Goal: Transaction & Acquisition: Purchase product/service

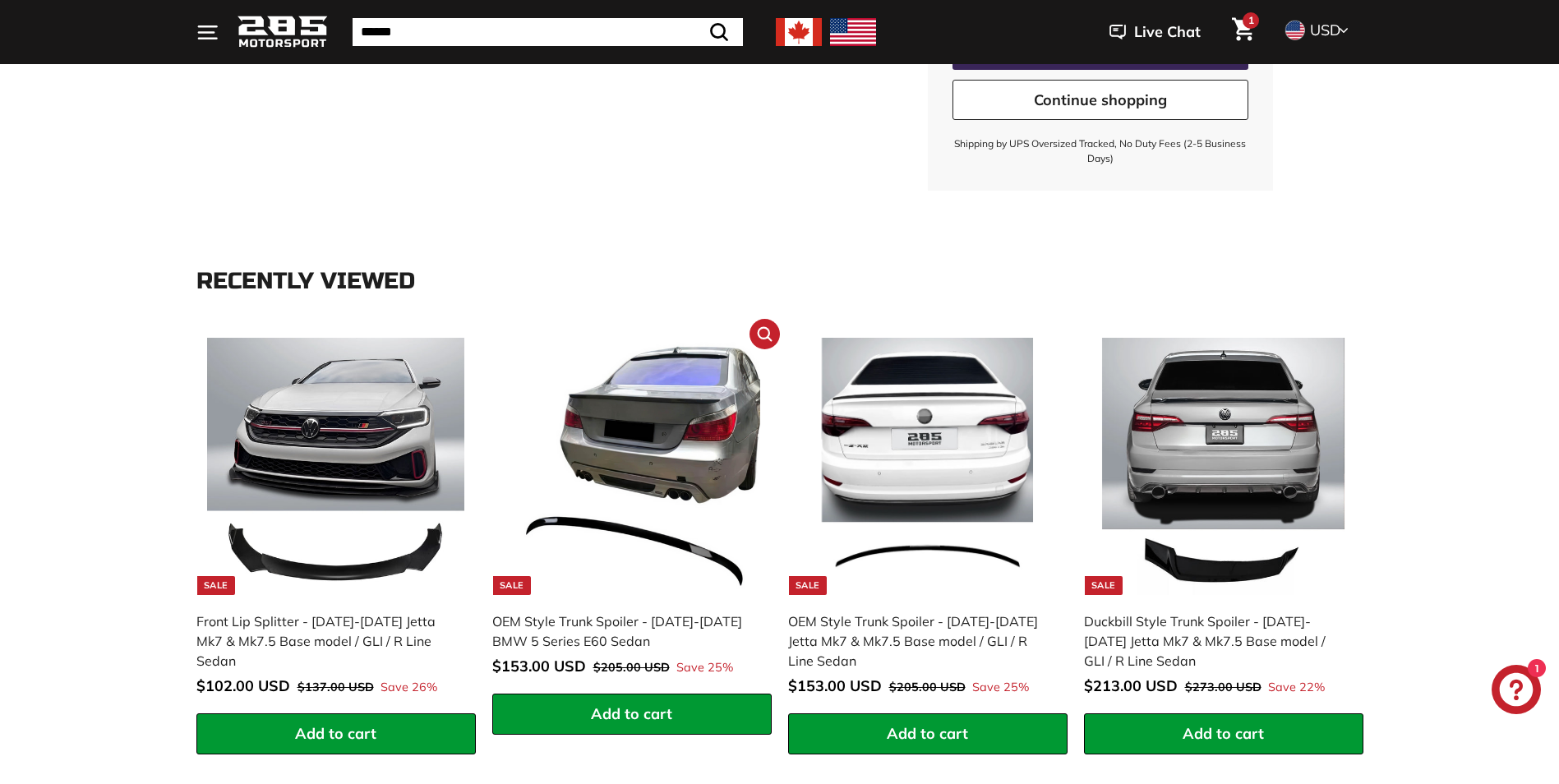
scroll to position [411, 0]
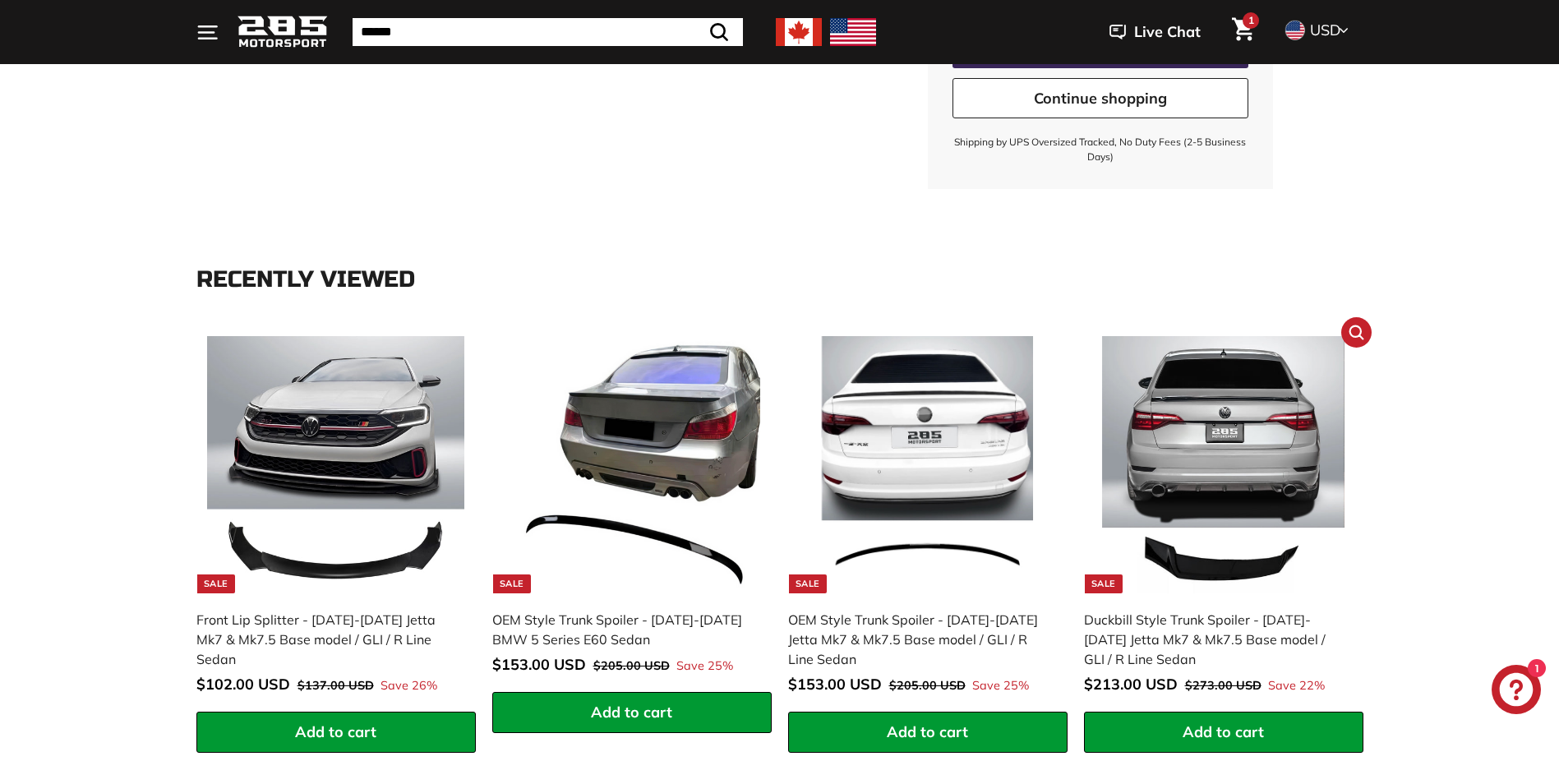
click at [1212, 570] on img at bounding box center [1223, 465] width 257 height 257
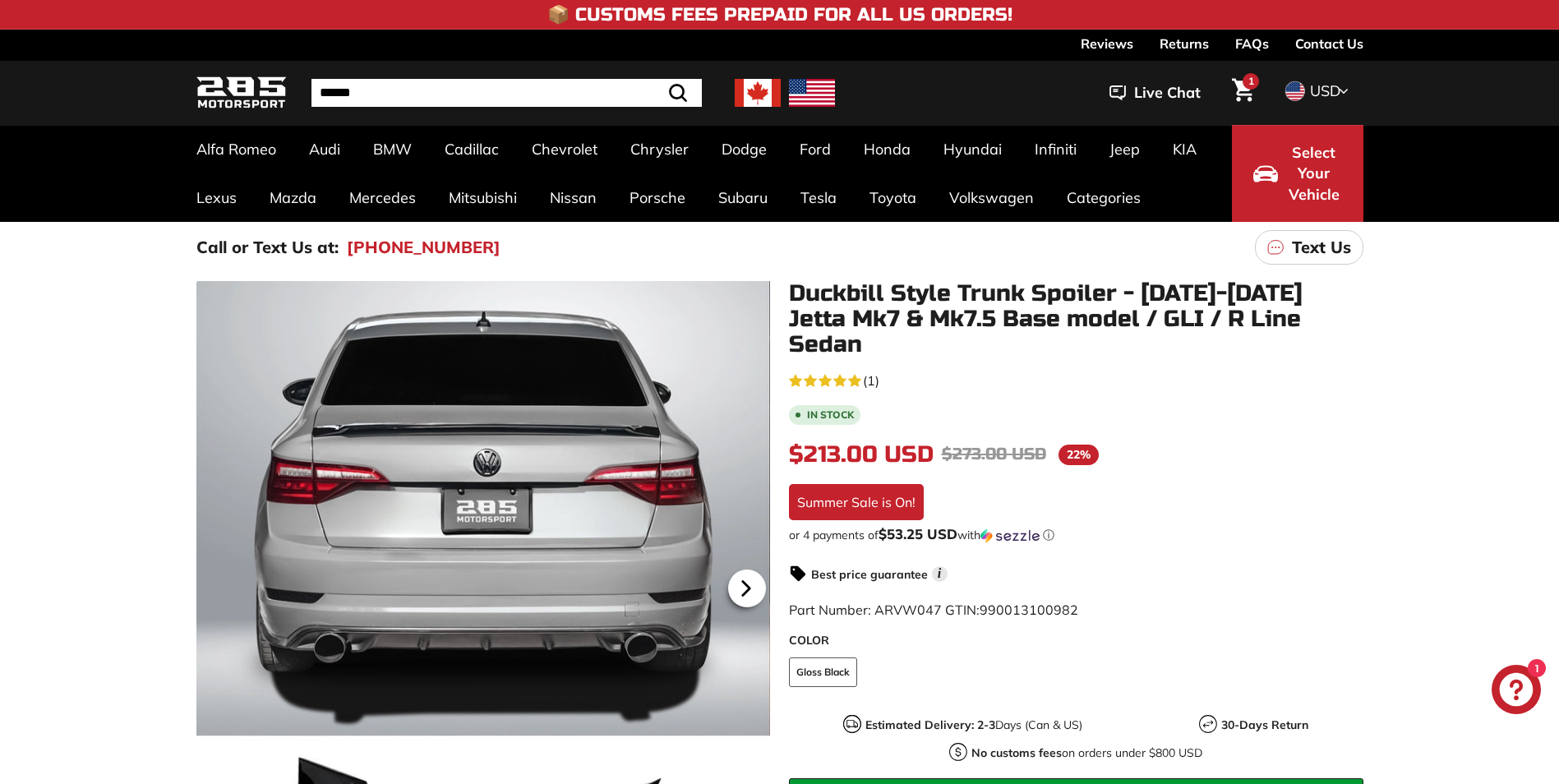
click at [730, 583] on icon at bounding box center [746, 588] width 38 height 38
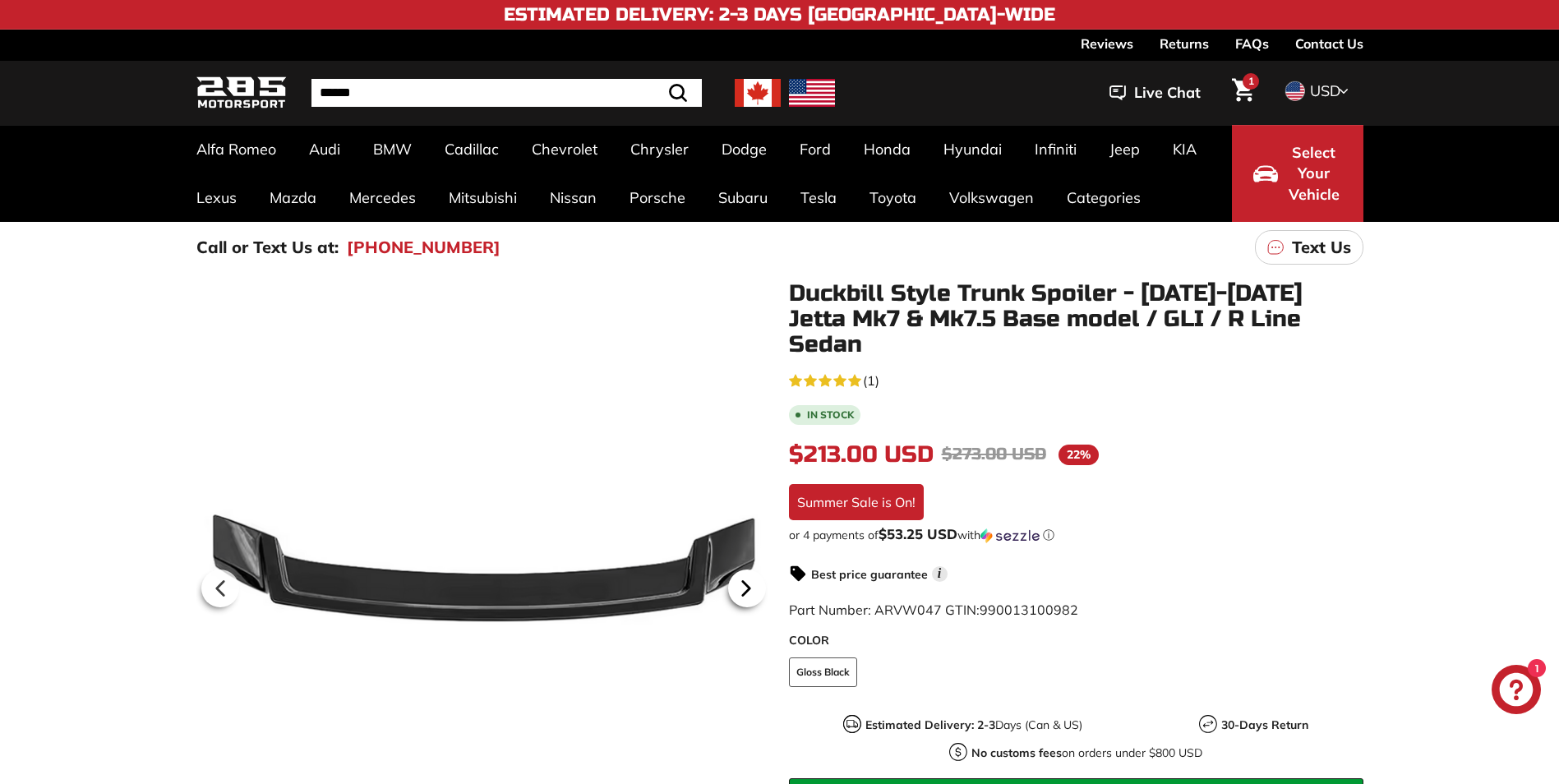
click at [744, 592] on icon at bounding box center [745, 588] width 7 height 14
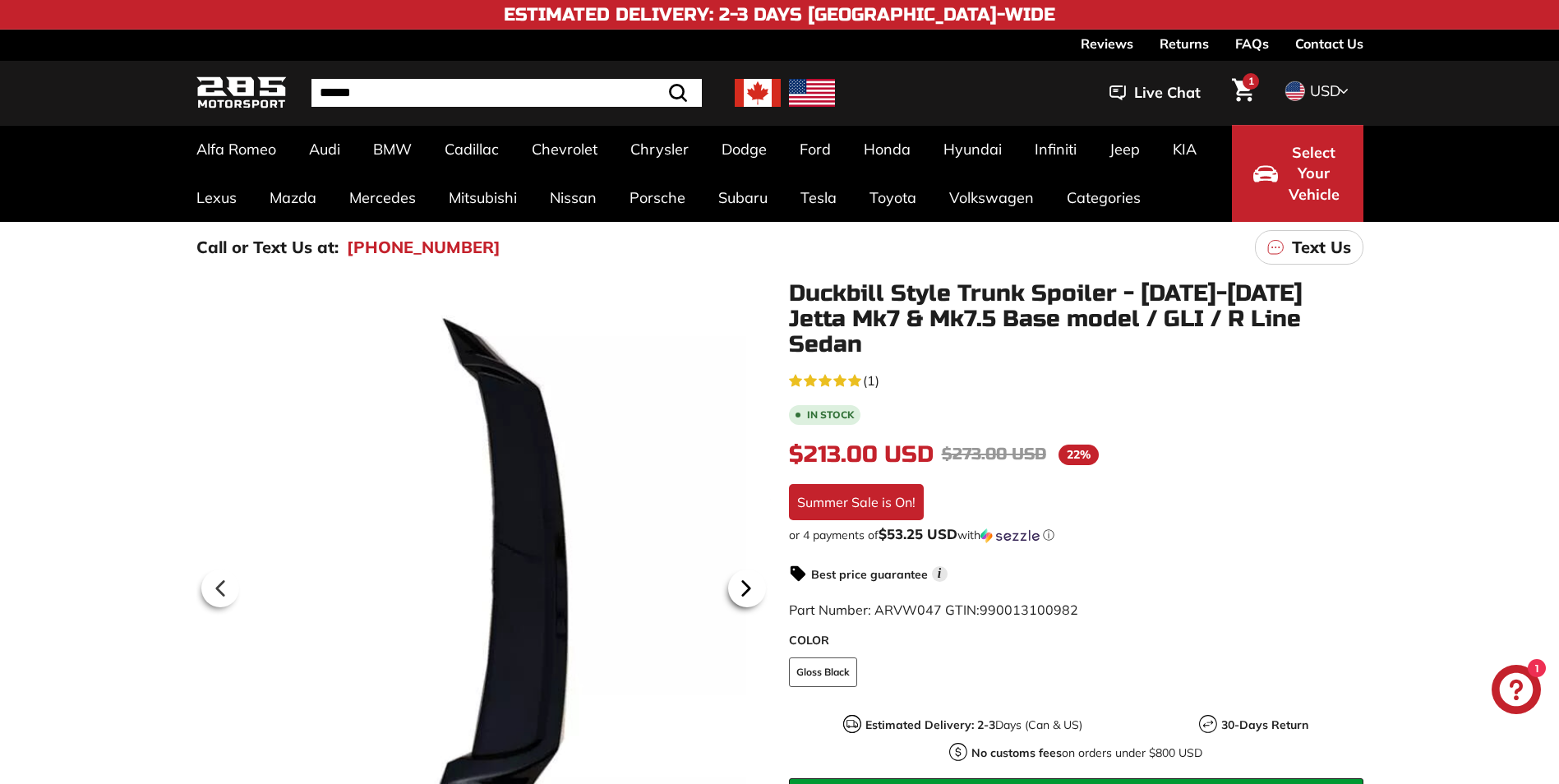
click at [744, 593] on icon at bounding box center [745, 588] width 7 height 14
